Goal: Task Accomplishment & Management: Use online tool/utility

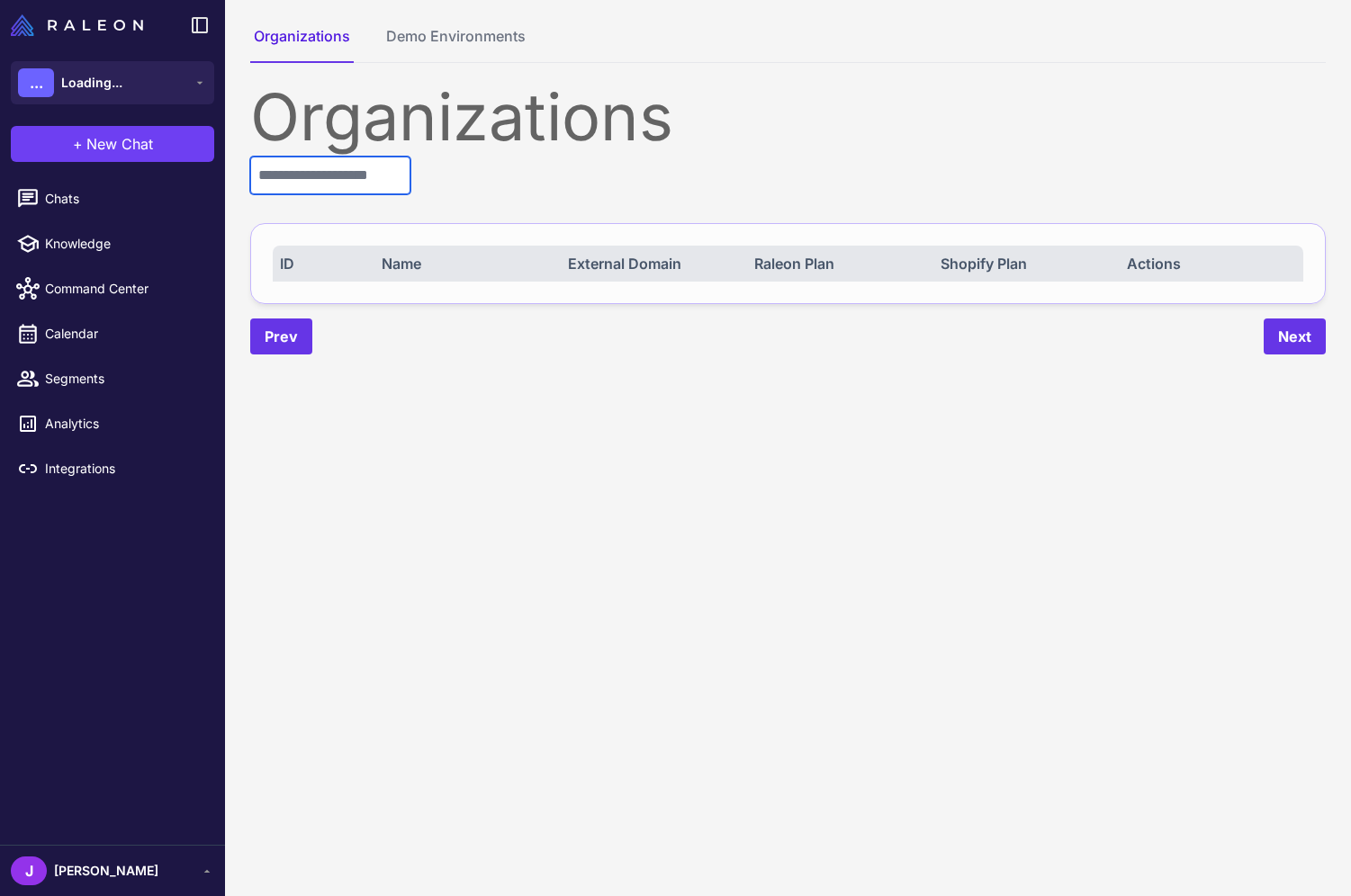
drag, startPoint x: 325, startPoint y: 165, endPoint x: 379, endPoint y: 183, distance: 56.9
click at [325, 165] on input "text" at bounding box center [330, 175] width 160 height 38
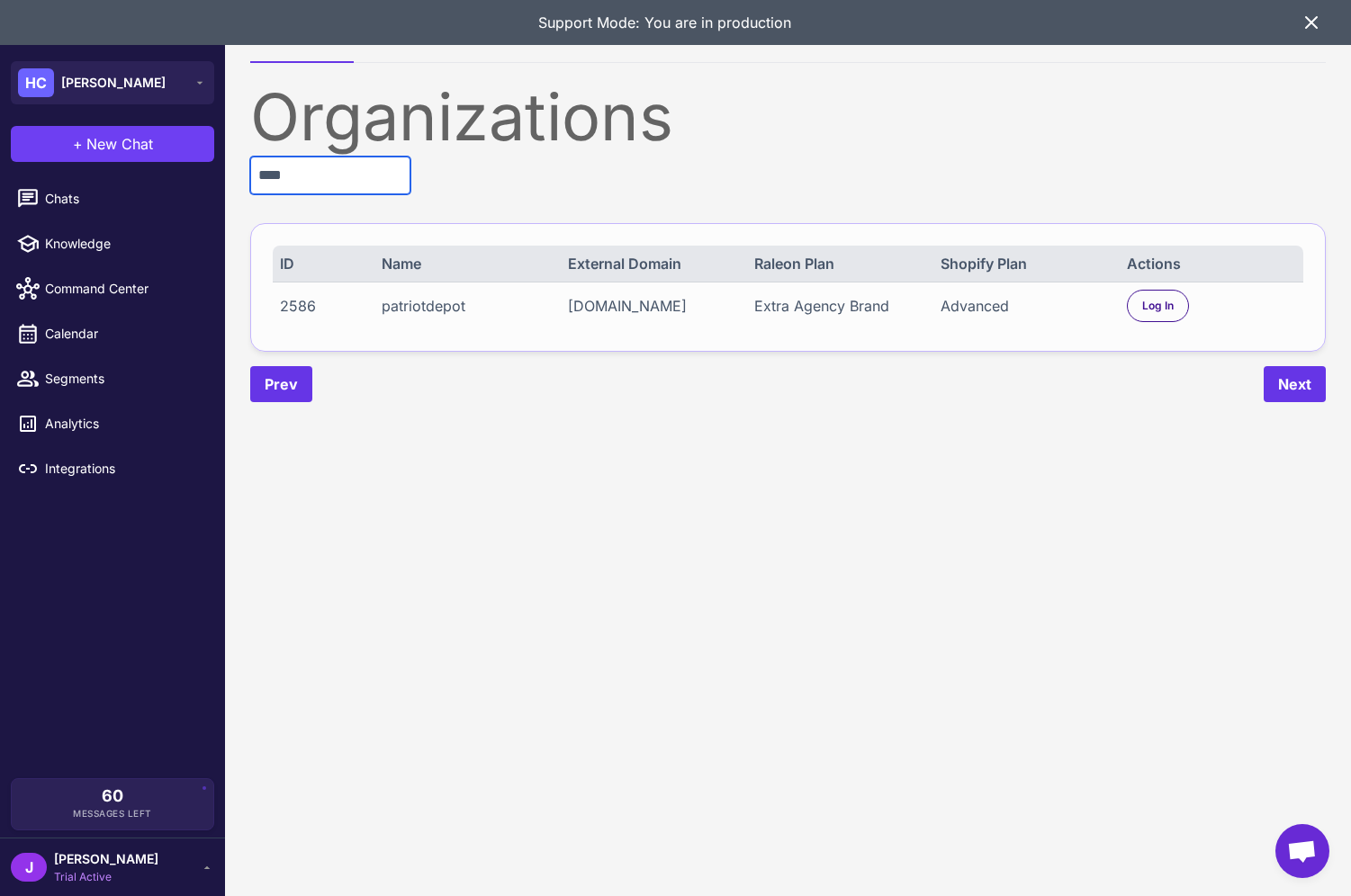
type input "****"
click at [1194, 312] on div "Log In" at bounding box center [1211, 305] width 170 height 32
click at [1165, 314] on span "Log In" at bounding box center [1158, 306] width 31 height 16
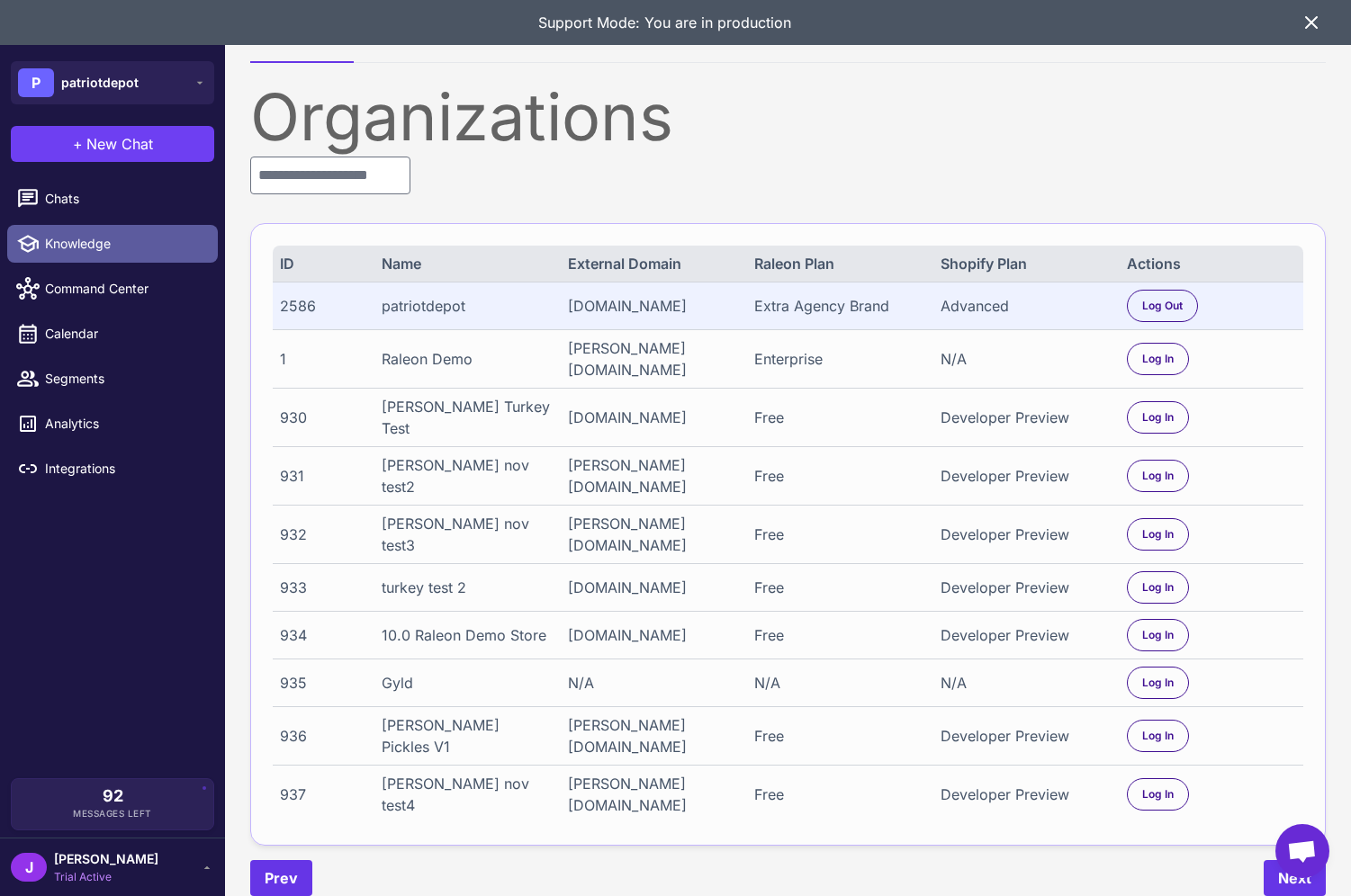
click at [56, 247] on span "Knowledge" at bounding box center [124, 244] width 159 height 20
select select
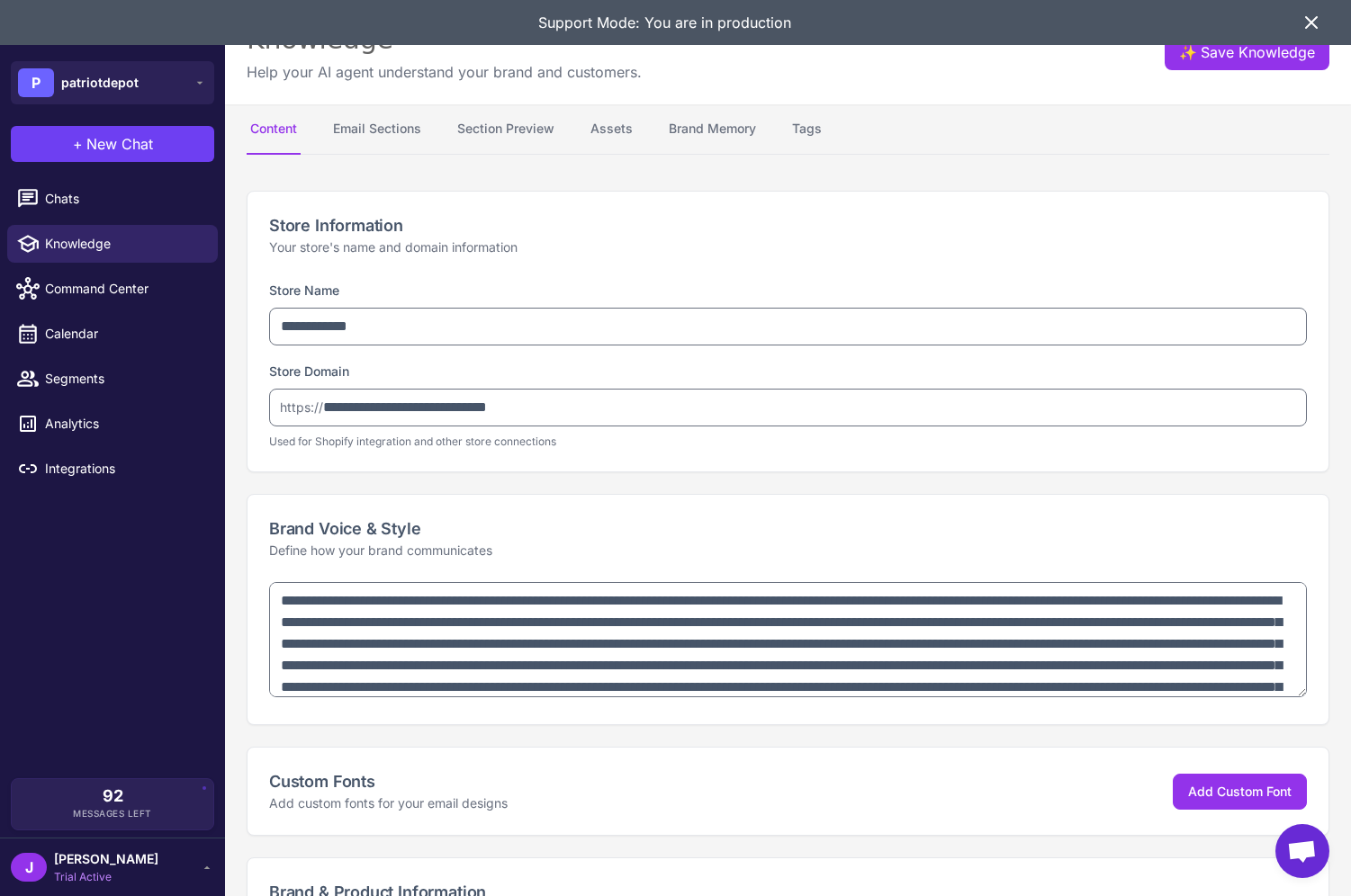
type textarea "**********"
click at [379, 130] on button "Email Sections" at bounding box center [377, 129] width 95 height 50
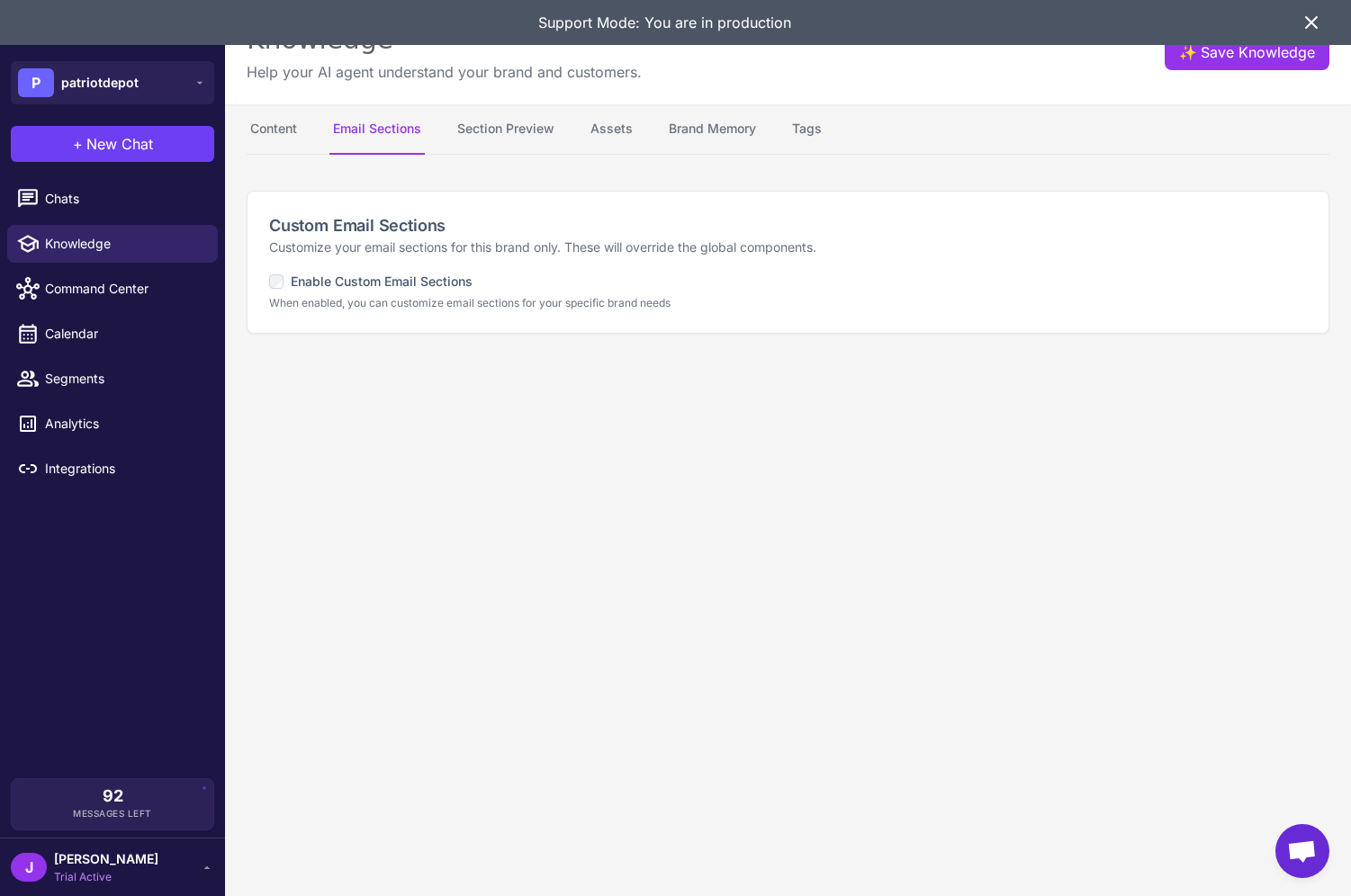
click at [361, 272] on label "Enable Custom Email Sections" at bounding box center [371, 282] width 203 height 20
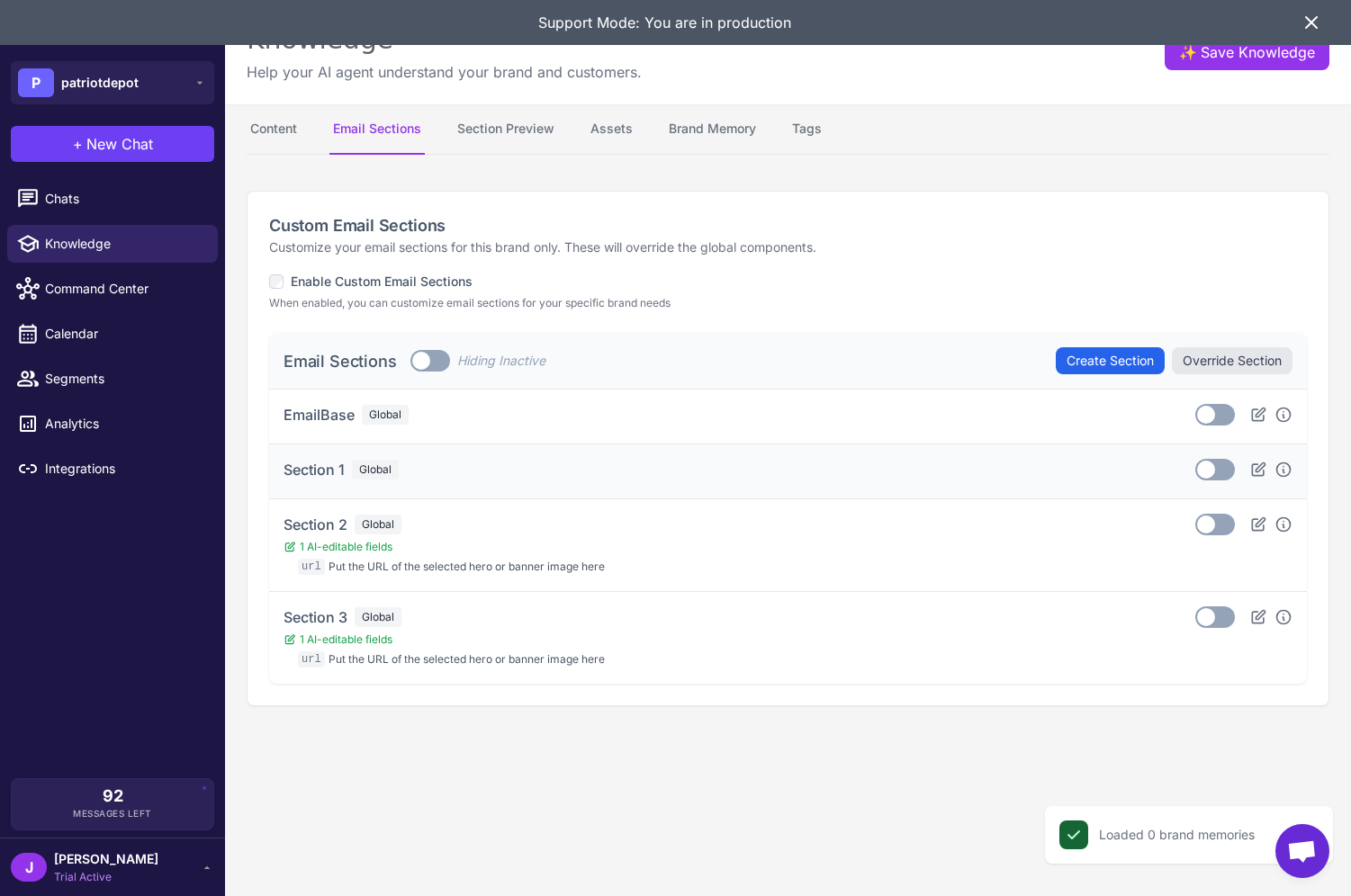
click at [350, 469] on div "Section 1 Global" at bounding box center [341, 470] width 115 height 22
click at [1055, 519] on div "Section 2 Global 1 AI-editable fields url Put the URL of the selected hero or b…" at bounding box center [787, 545] width 1009 height 63
click at [960, 603] on div "Section 3 Global 1 AI-editable fields url Put the URL of the selected hero or b…" at bounding box center [788, 637] width 1038 height 93
click at [745, 561] on div "Section 2 Global 1 AI-editable fields url Put the URL of the selected hero or b…" at bounding box center [787, 545] width 1009 height 63
click at [724, 591] on div "Section 2 Global 1 AI-editable fields url Put the URL of the selected hero or b…" at bounding box center [788, 637] width 1038 height 93
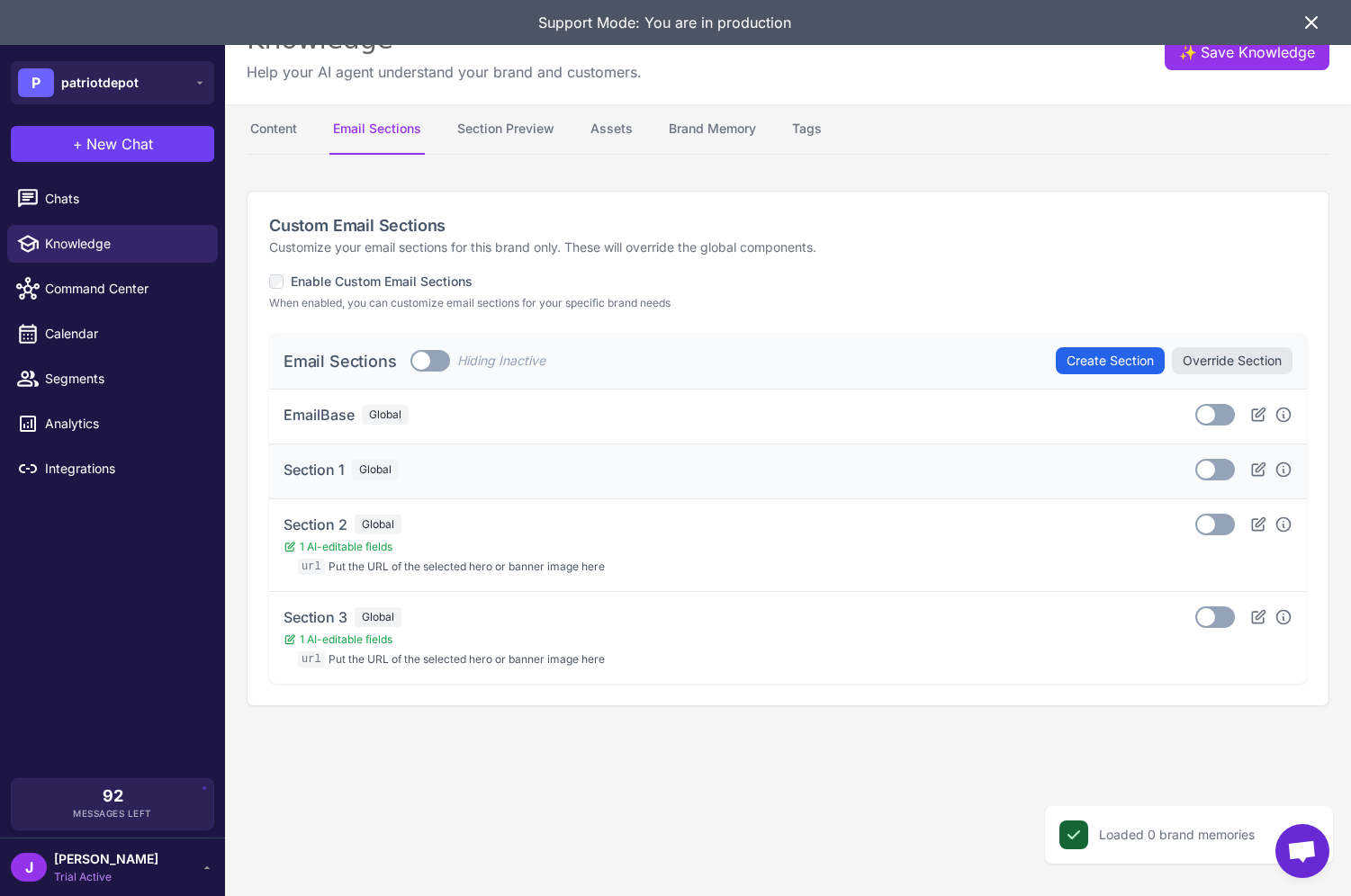
click at [706, 475] on div "Section 1 Global Toggle" at bounding box center [787, 471] width 1009 height 25
click at [670, 410] on div "EmailBase Global Toggle" at bounding box center [787, 416] width 1009 height 25
click at [1256, 471] on icon at bounding box center [1258, 469] width 13 height 13
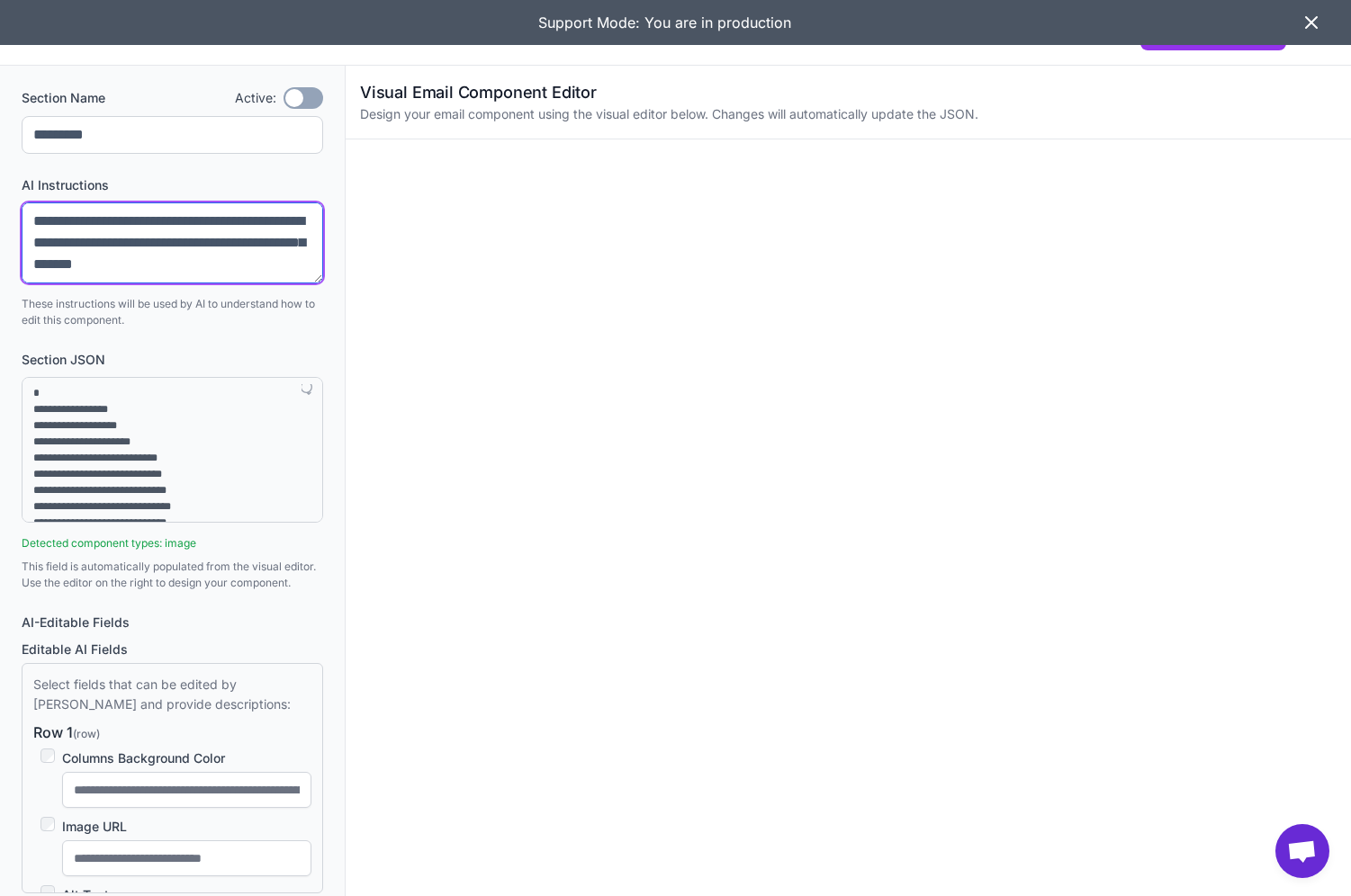
click at [319, 268] on textarea at bounding box center [172, 243] width 302 height 81
click at [324, 283] on div "Section Name Active: Toggle ********* AI Instructions These instructions will b…" at bounding box center [172, 552] width 345 height 973
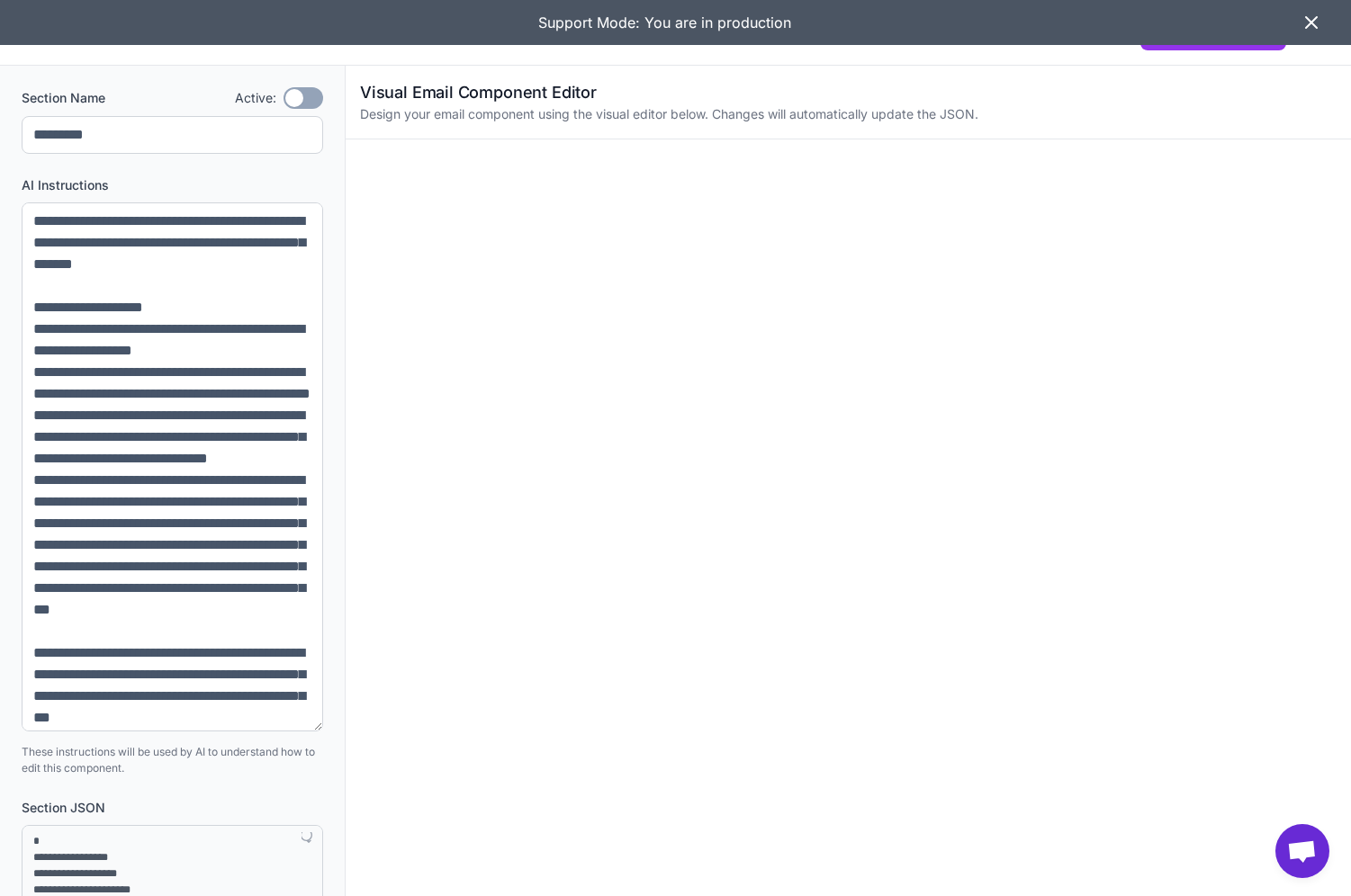
drag, startPoint x: 322, startPoint y: 279, endPoint x: 302, endPoint y: 727, distance: 448.4
click at [302, 727] on textarea at bounding box center [172, 466] width 302 height 529
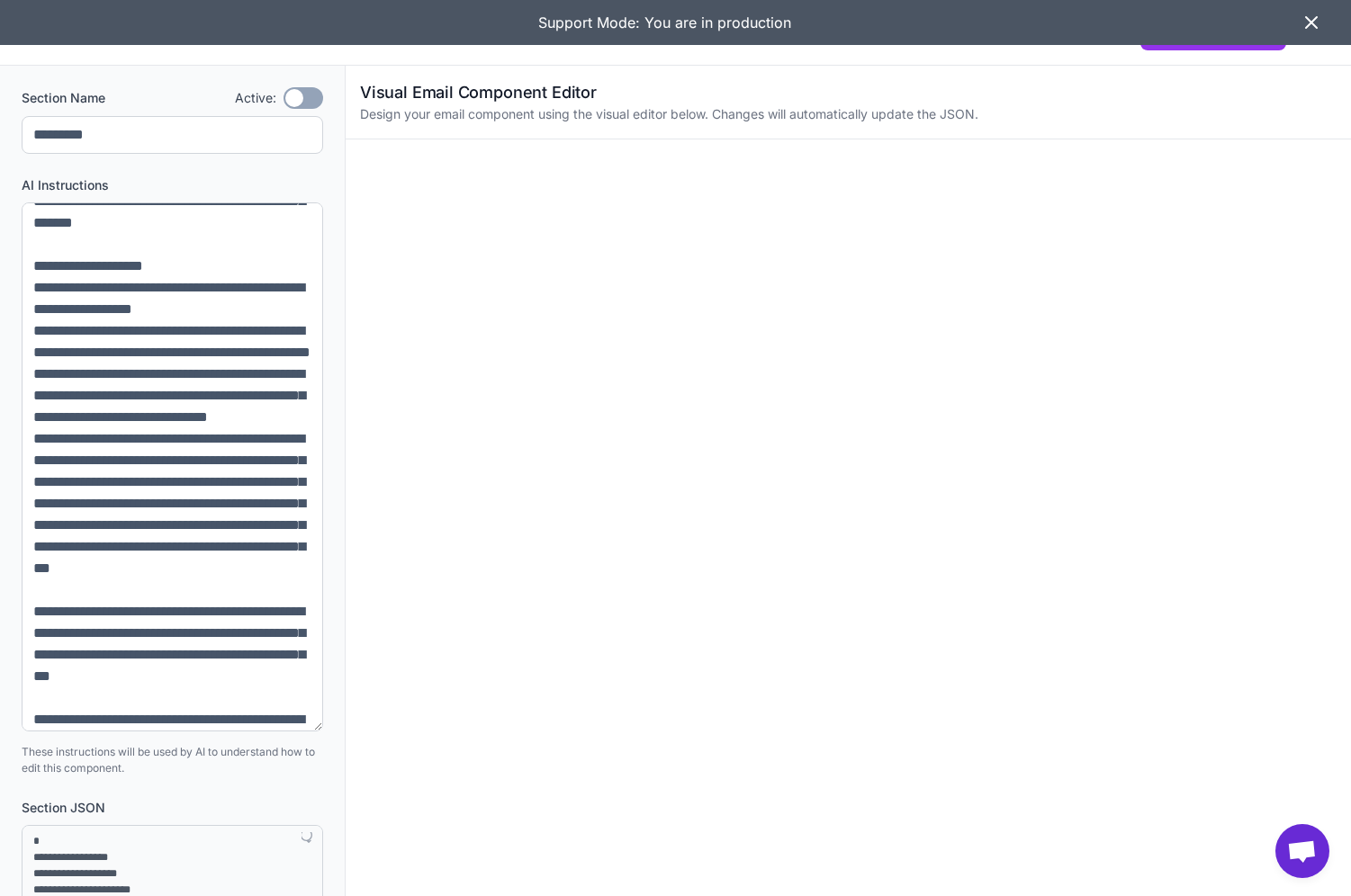
scroll to position [45, 0]
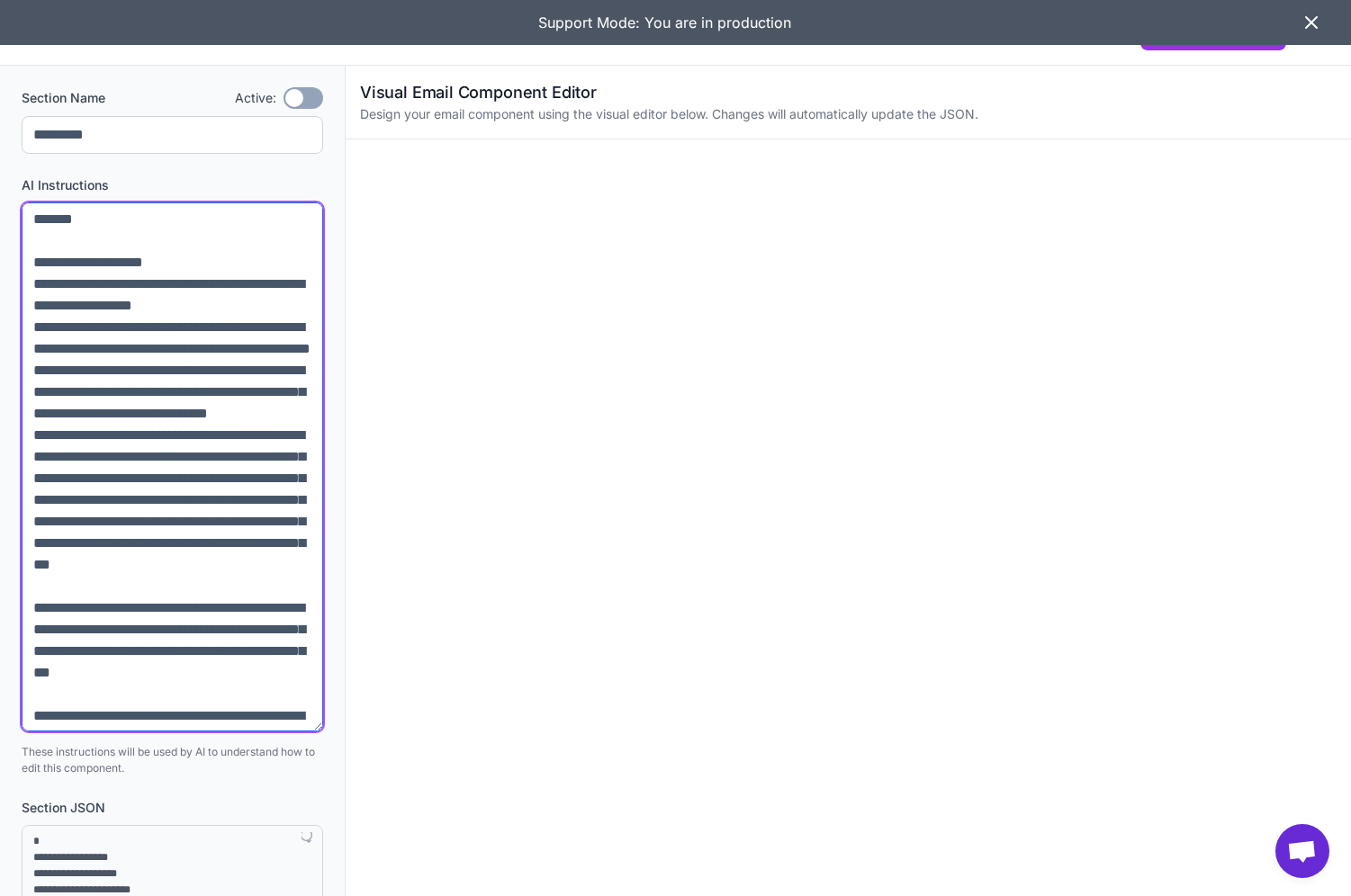
click at [251, 630] on textarea at bounding box center [172, 466] width 302 height 529
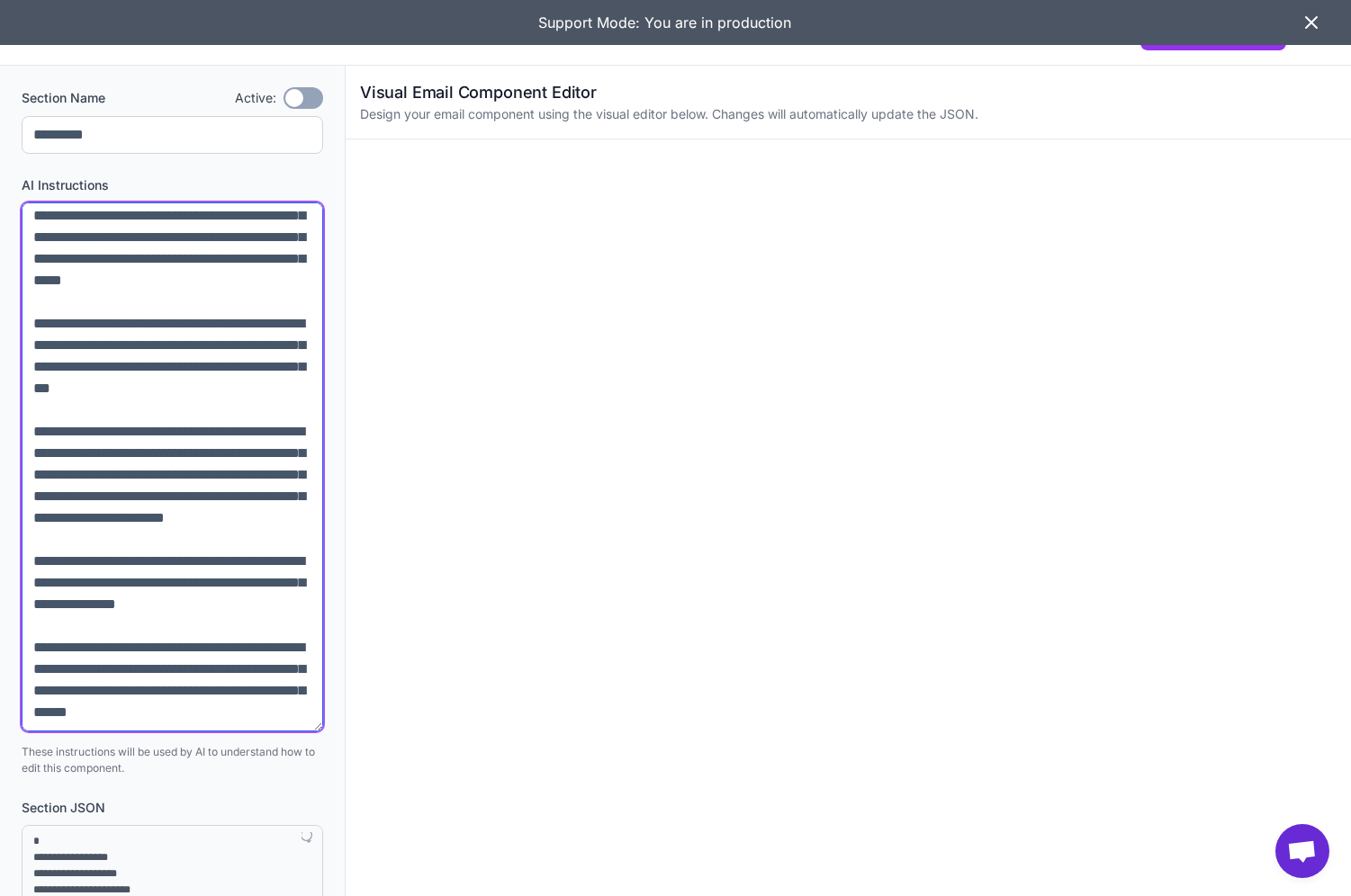
scroll to position [459, 0]
type textarea "**********"
